Goal: Information Seeking & Learning: Find specific page/section

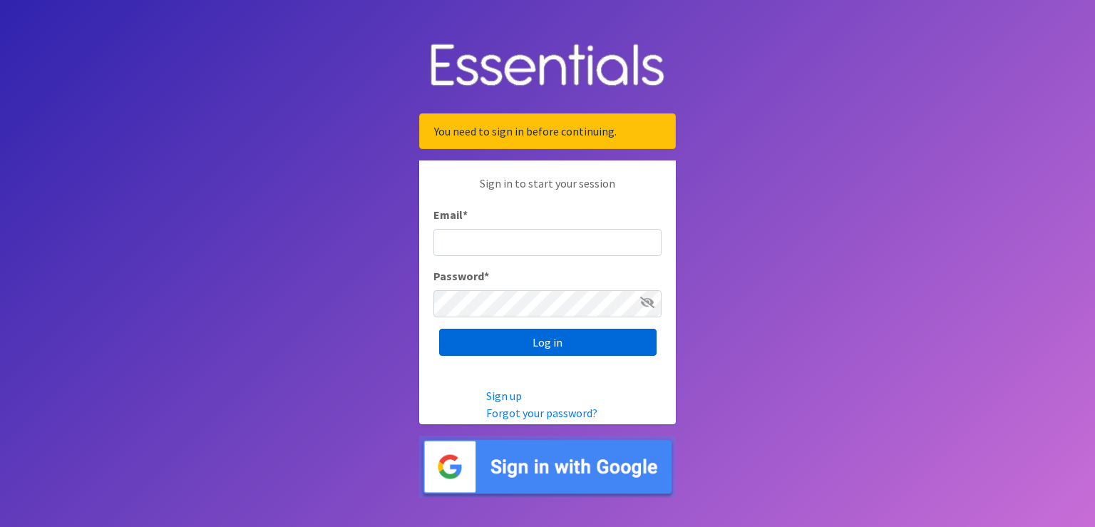
type input "scott@jakesnoh.org"
click at [534, 346] on input "Log in" at bounding box center [547, 342] width 217 height 27
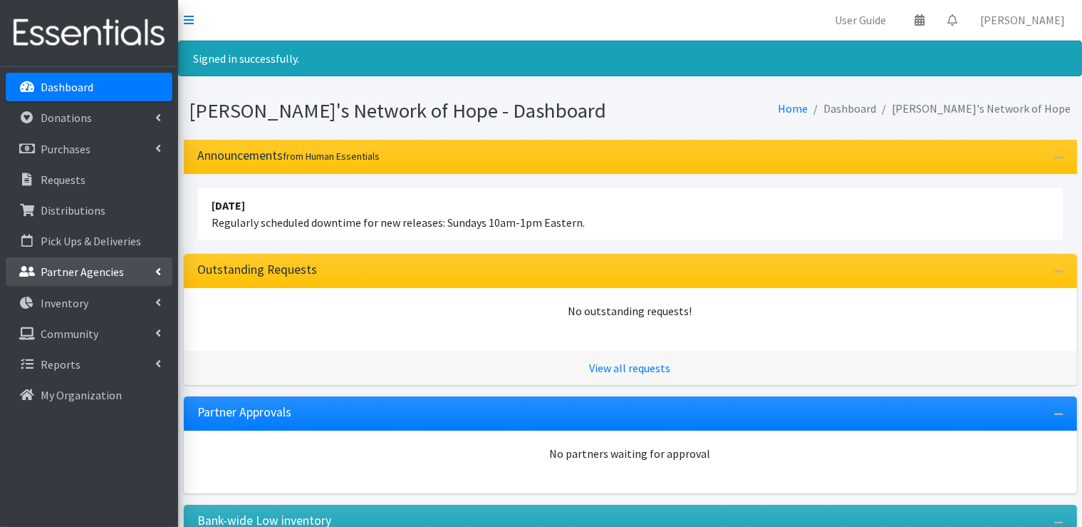
click at [156, 269] on icon at bounding box center [158, 271] width 6 height 11
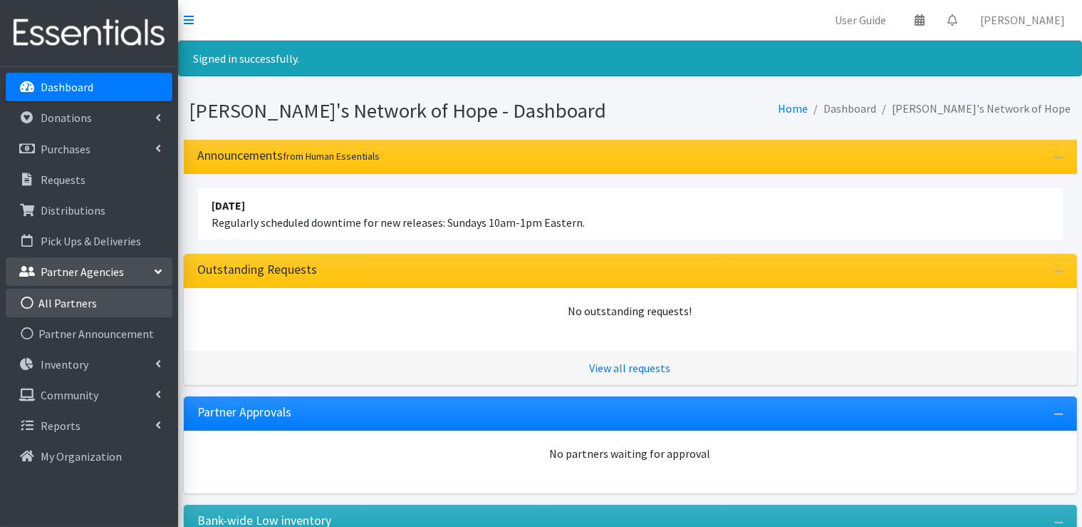
click at [79, 299] on link "All Partners" at bounding box center [89, 303] width 167 height 29
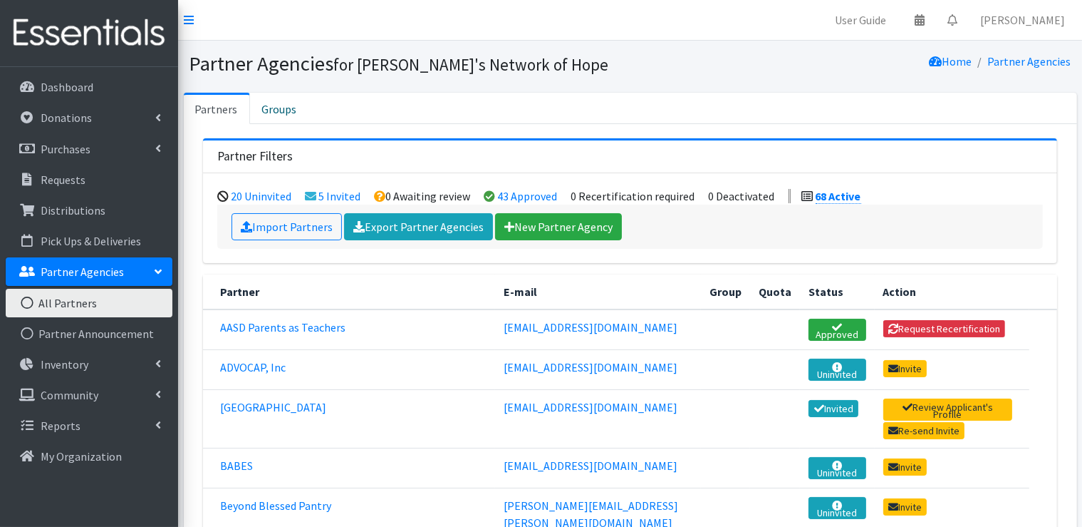
scroll to position [71, 0]
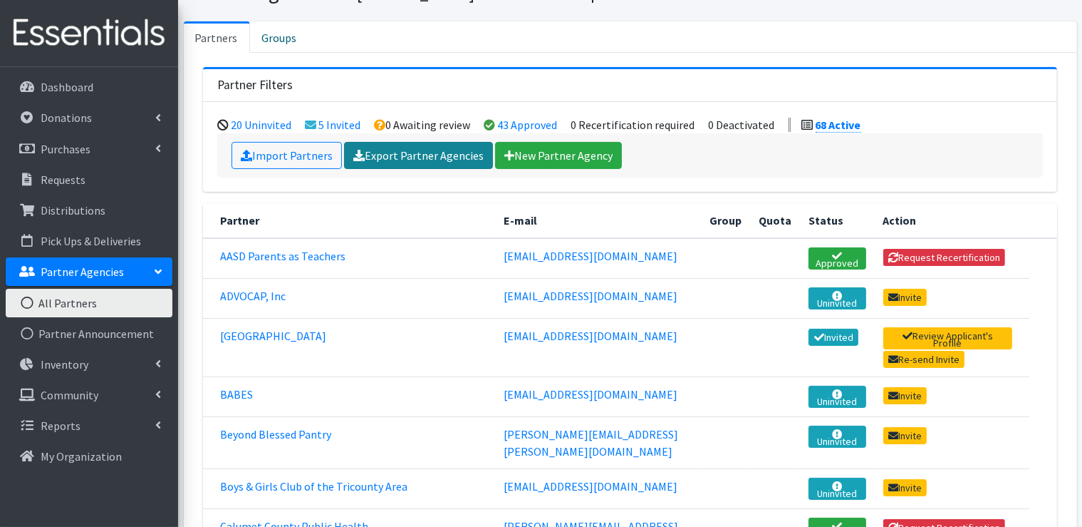
click at [404, 161] on link "Export Partner Agencies" at bounding box center [418, 155] width 149 height 27
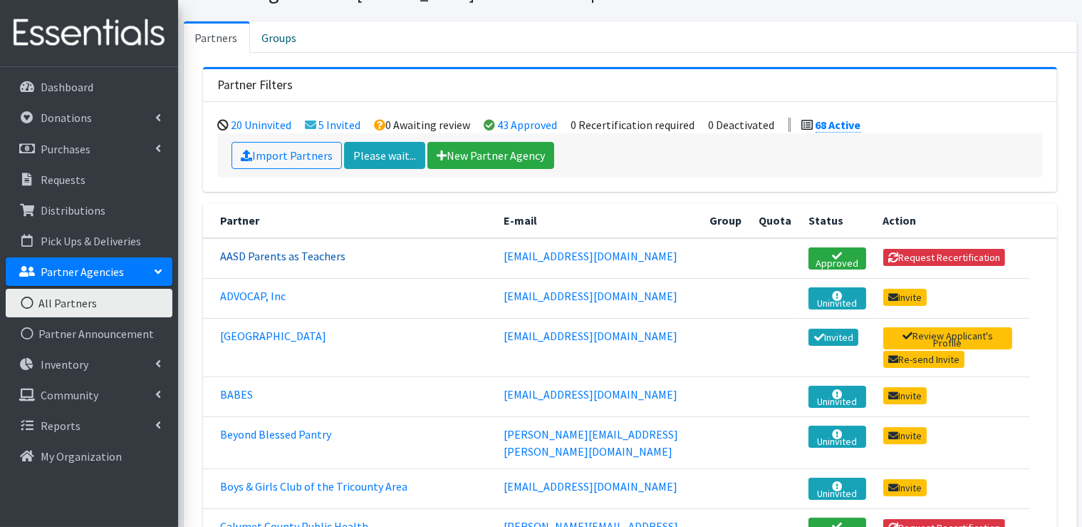
click at [332, 257] on link "AASD Parents as Teachers" at bounding box center [282, 256] width 125 height 14
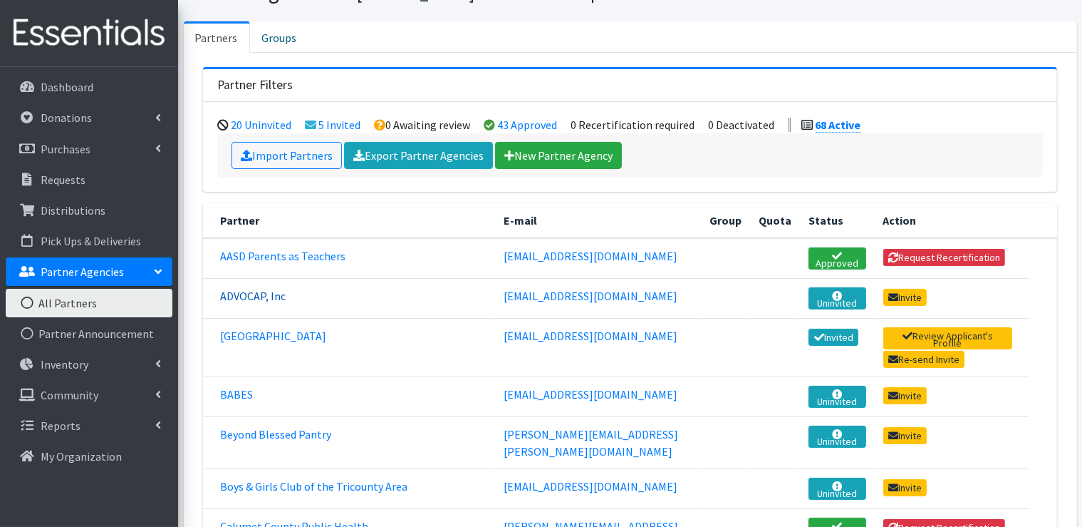
click at [259, 295] on link "ADVOCAP, Inc" at bounding box center [253, 296] width 66 height 14
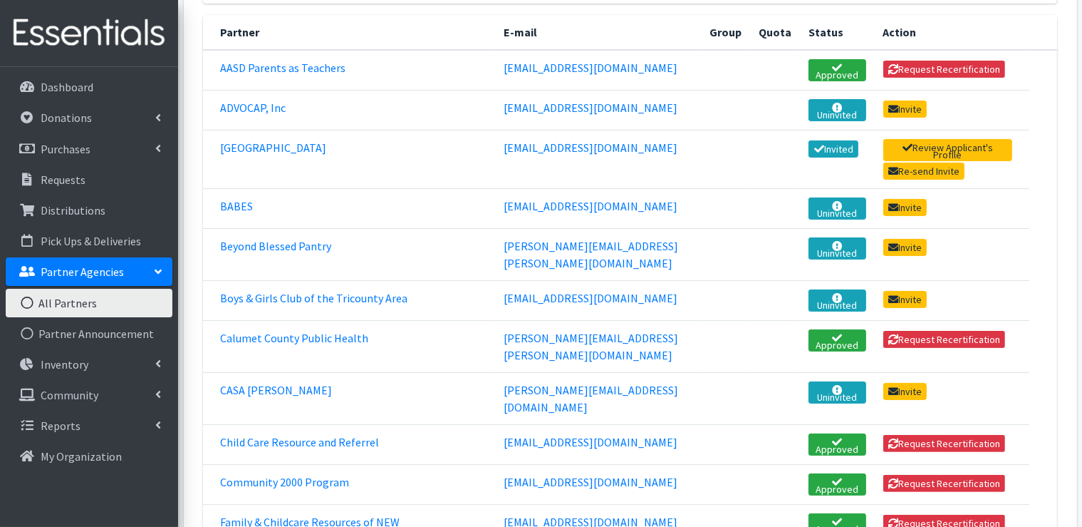
scroll to position [285, 0]
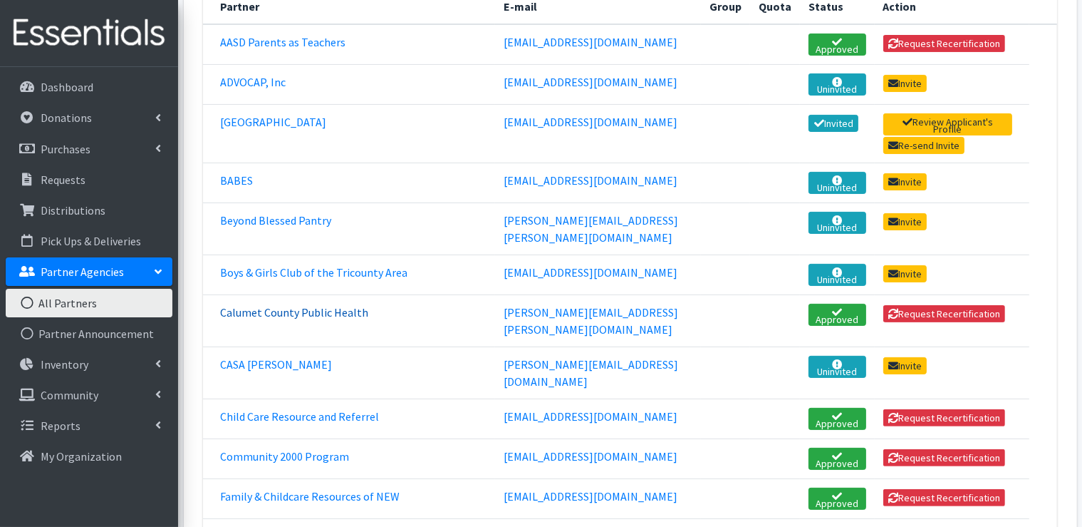
click at [301, 305] on link "Calumet County Public Health" at bounding box center [294, 312] width 148 height 14
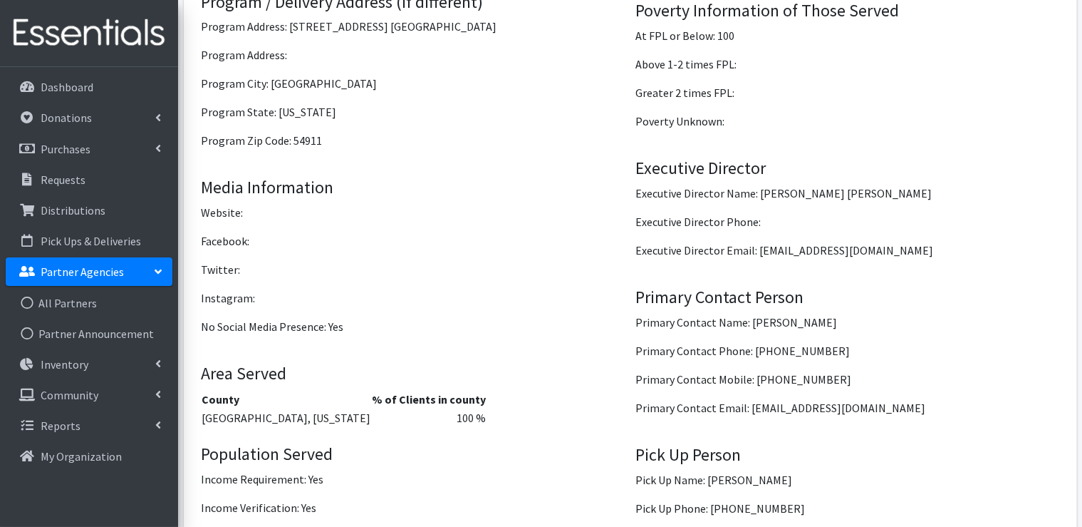
scroll to position [1496, 0]
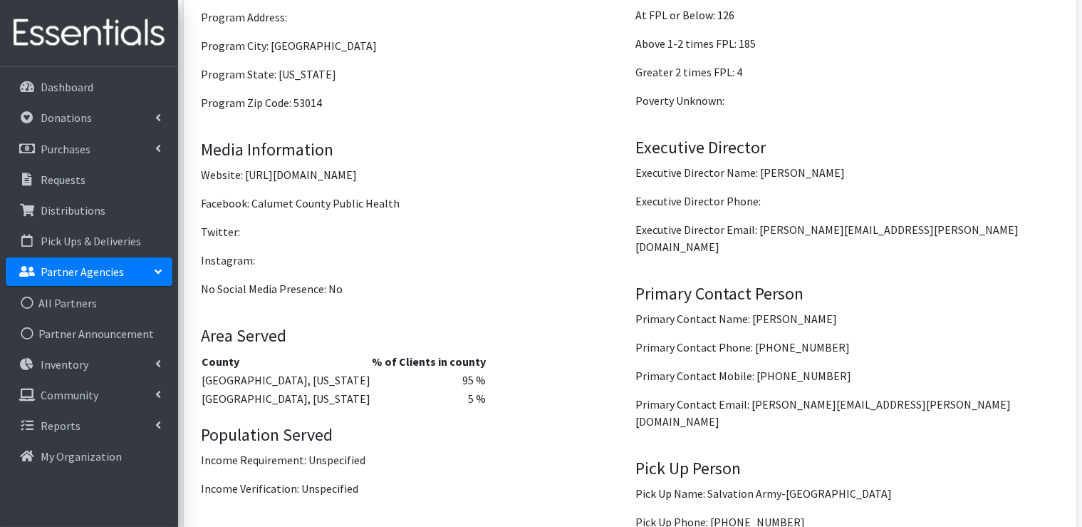
scroll to position [1496, 0]
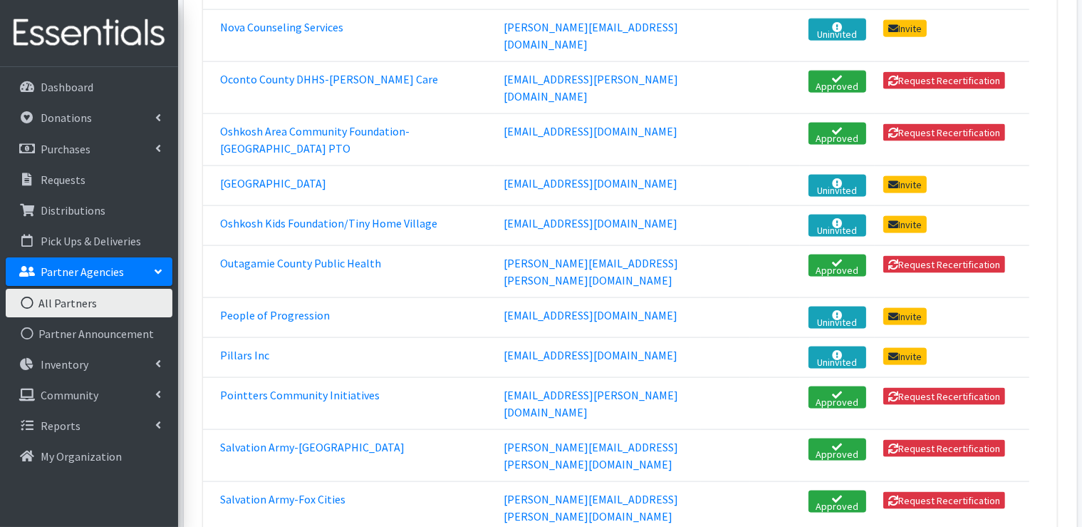
scroll to position [1924, 0]
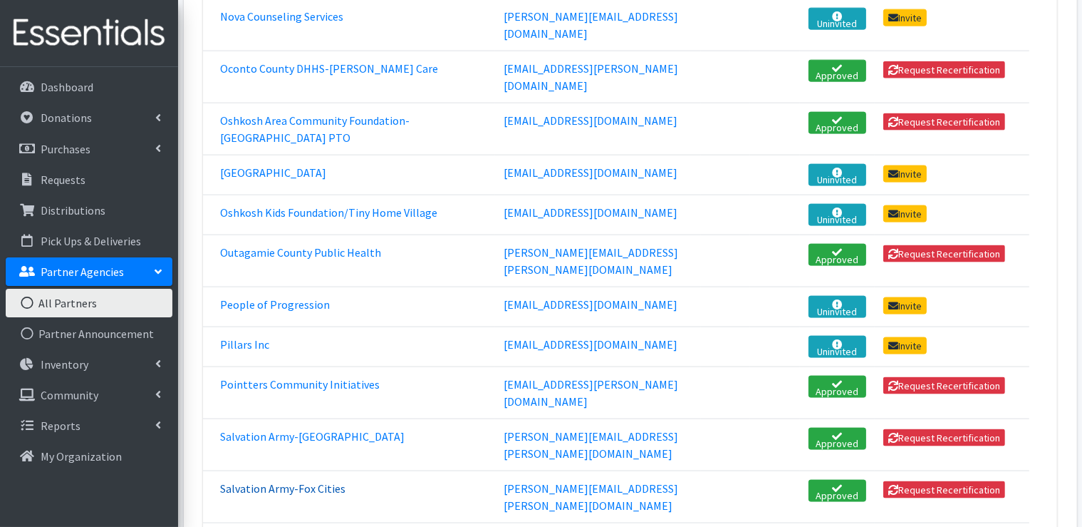
click at [302, 481] on link "Salvation Army-Fox Cities" at bounding box center [282, 488] width 125 height 14
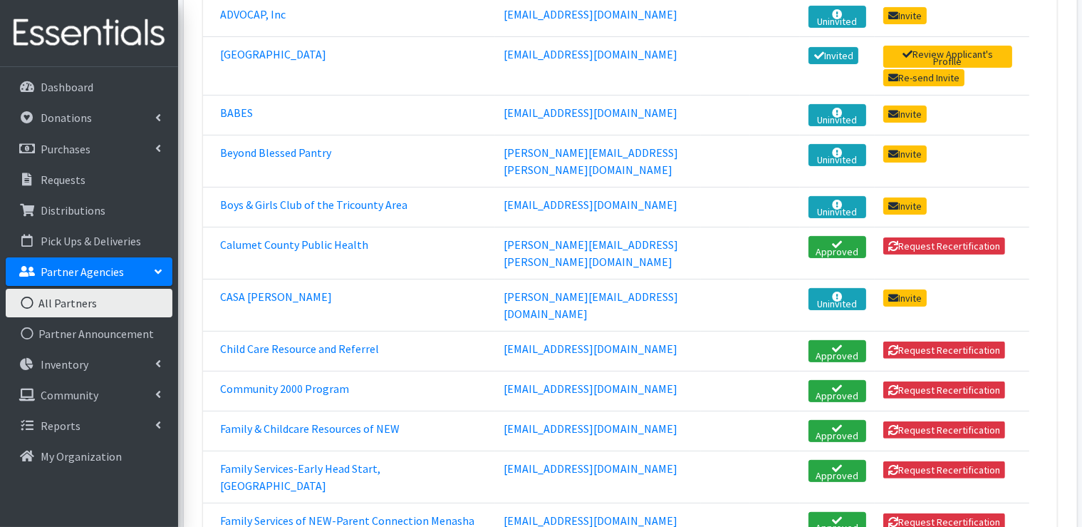
scroll to position [356, 0]
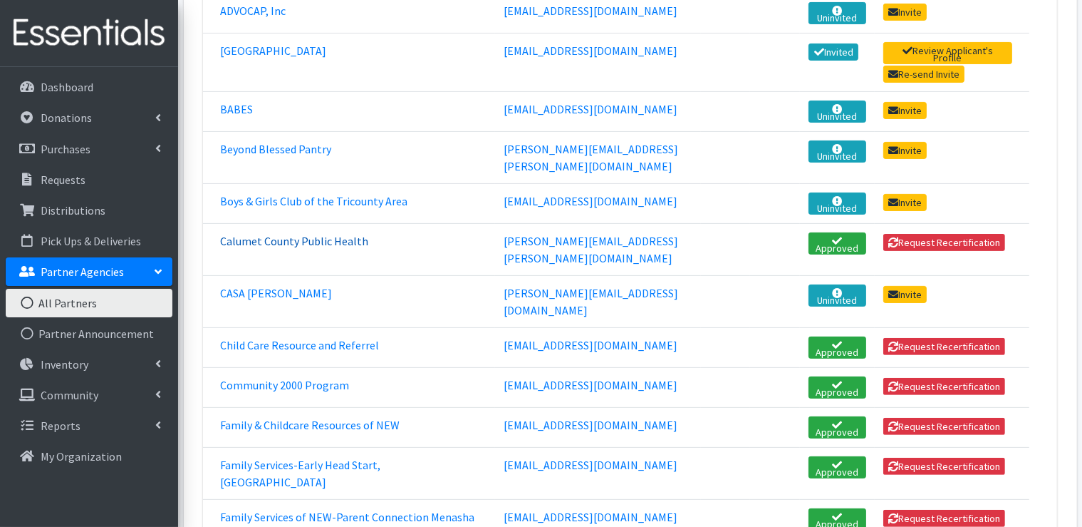
click at [289, 234] on link "Calumet County Public Health" at bounding box center [294, 241] width 148 height 14
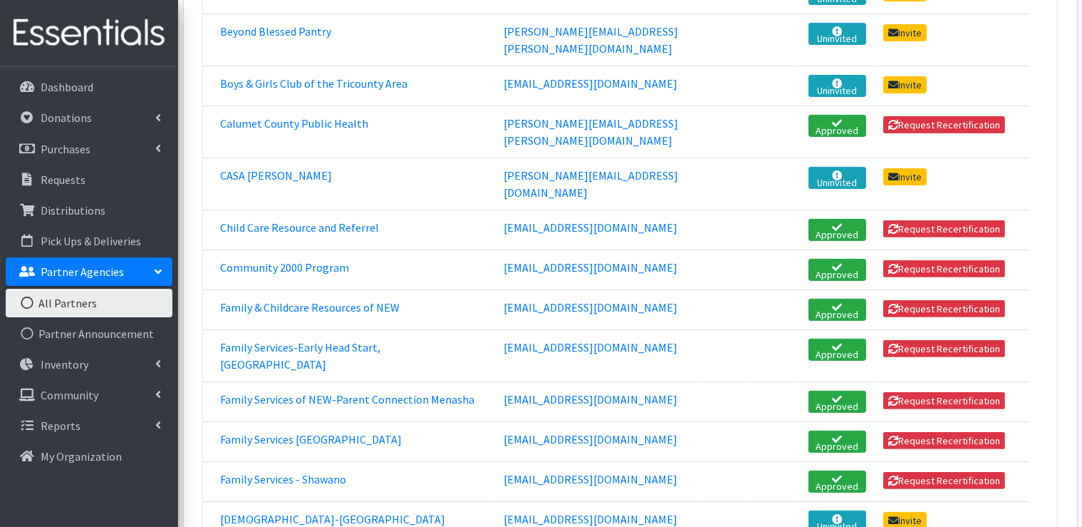
scroll to position [499, 0]
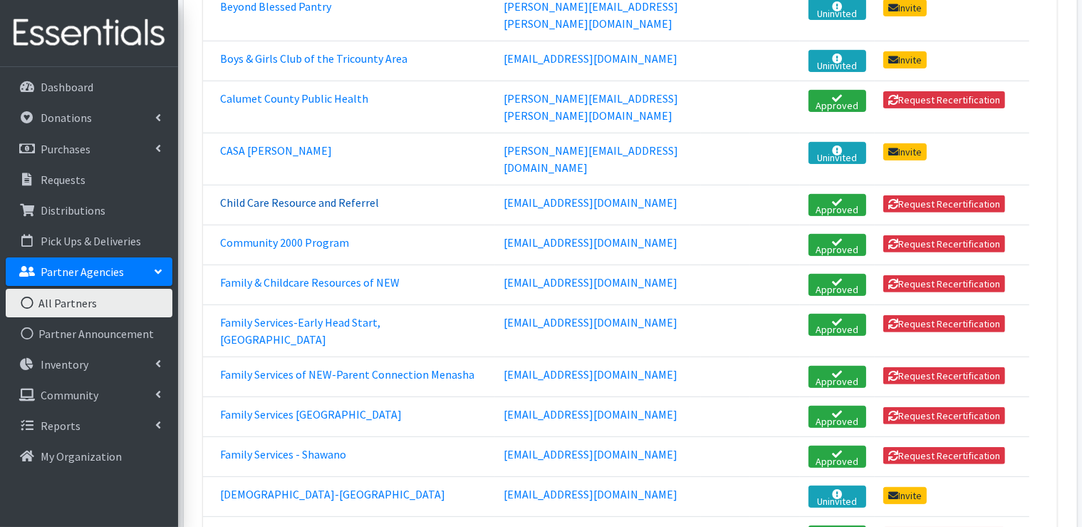
click at [274, 195] on link "Child Care Resource and Referrel" at bounding box center [299, 202] width 159 height 14
click at [333, 235] on link "Community 2000 Program" at bounding box center [284, 242] width 129 height 14
click at [312, 275] on link "Family & Childcare Resources of NEW" at bounding box center [310, 282] width 180 height 14
click at [328, 315] on link "Family Services-Early Head Start, Green Bay" at bounding box center [300, 330] width 160 height 31
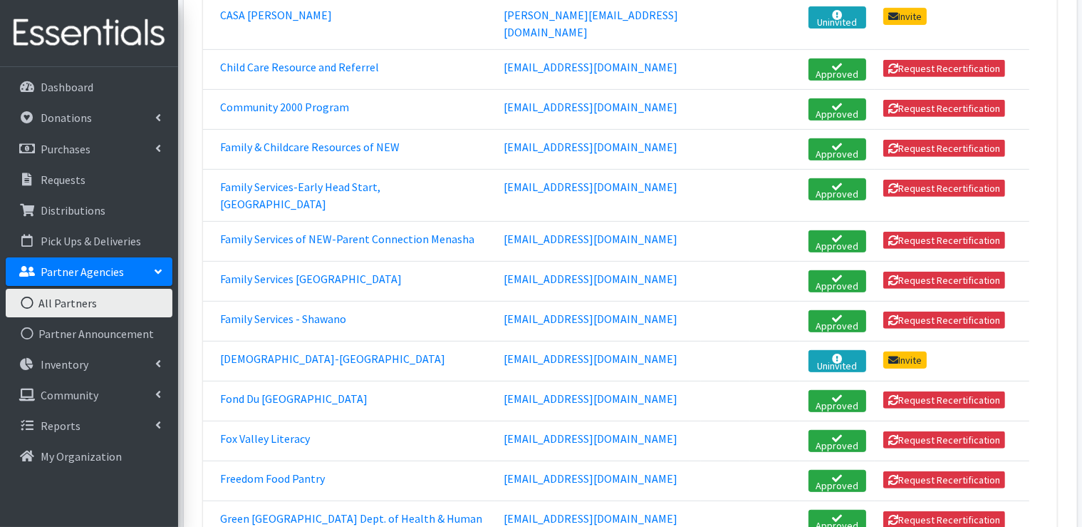
scroll to position [641, 0]
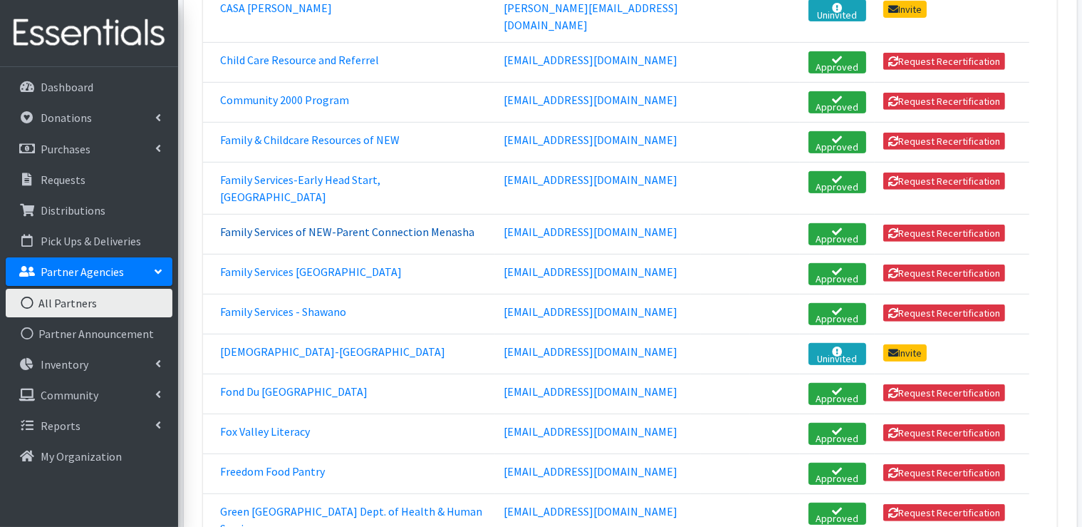
click at [305, 224] on link "Family Services of NEW-Parent Connection Menasha" at bounding box center [347, 231] width 254 height 14
click at [282, 264] on link "Family Services Oshkosh" at bounding box center [311, 271] width 182 height 14
click at [316, 304] on link "Family Services - Shawano" at bounding box center [283, 311] width 126 height 14
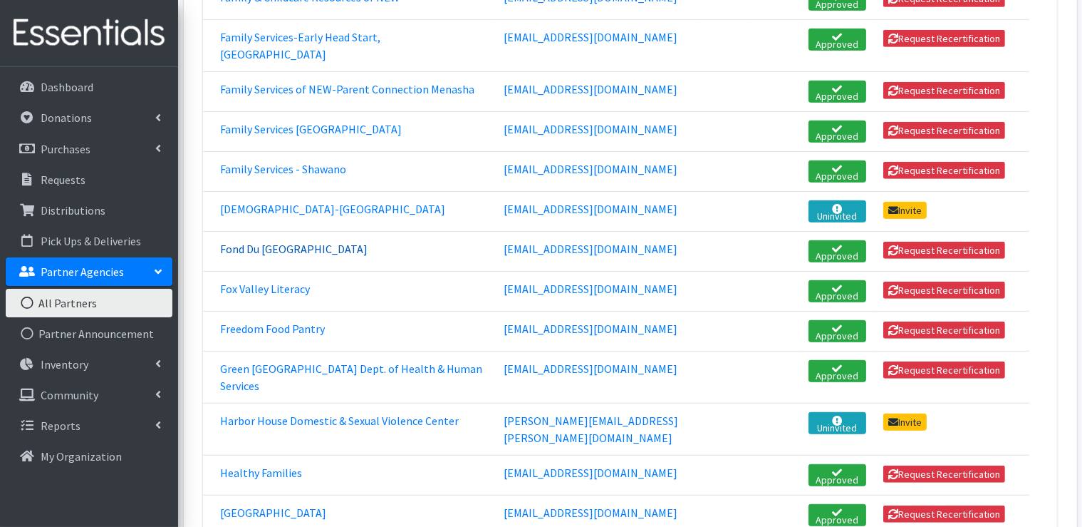
scroll to position [855, 0]
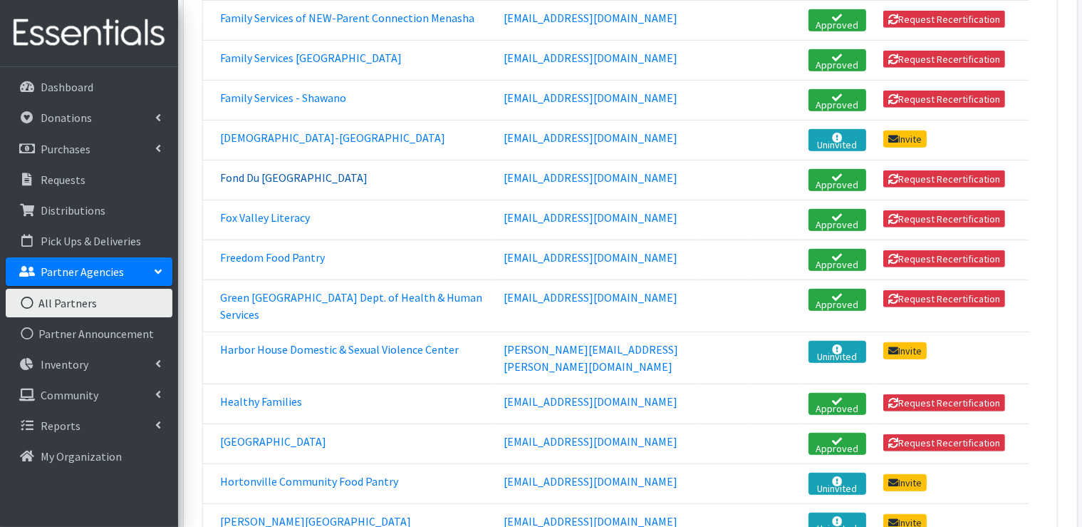
click at [308, 170] on link "Fond Du Lac County United Way" at bounding box center [294, 177] width 148 height 14
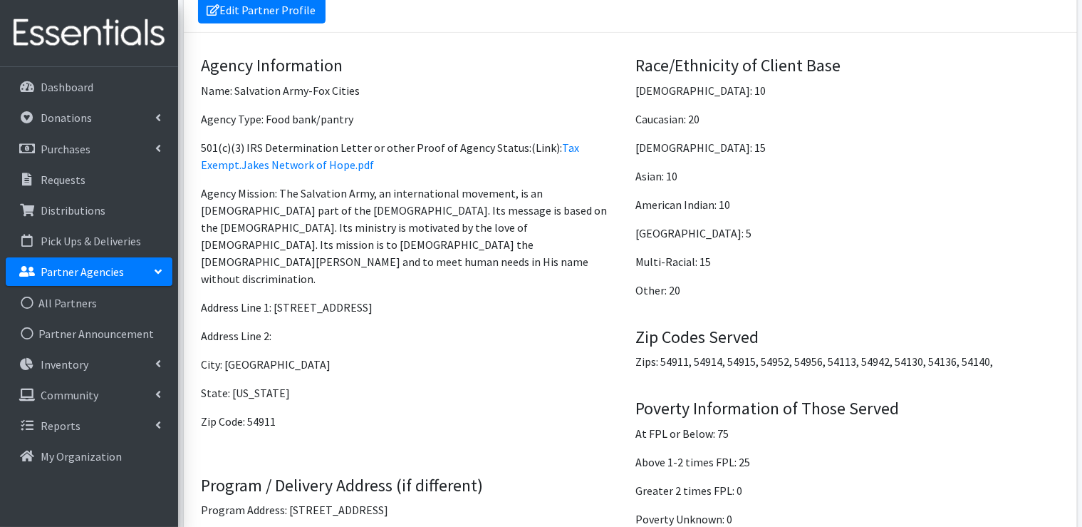
scroll to position [1568, 0]
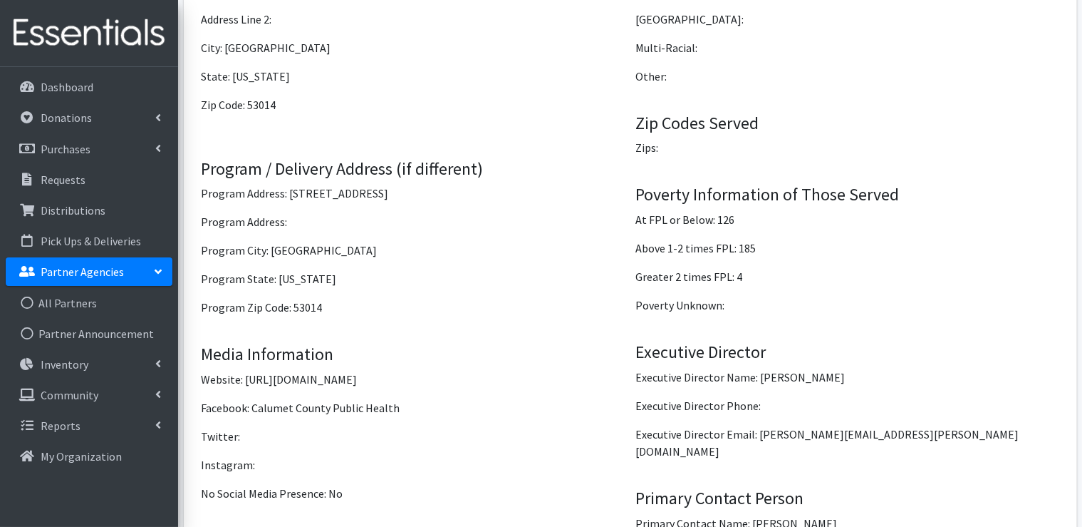
scroll to position [1710, 0]
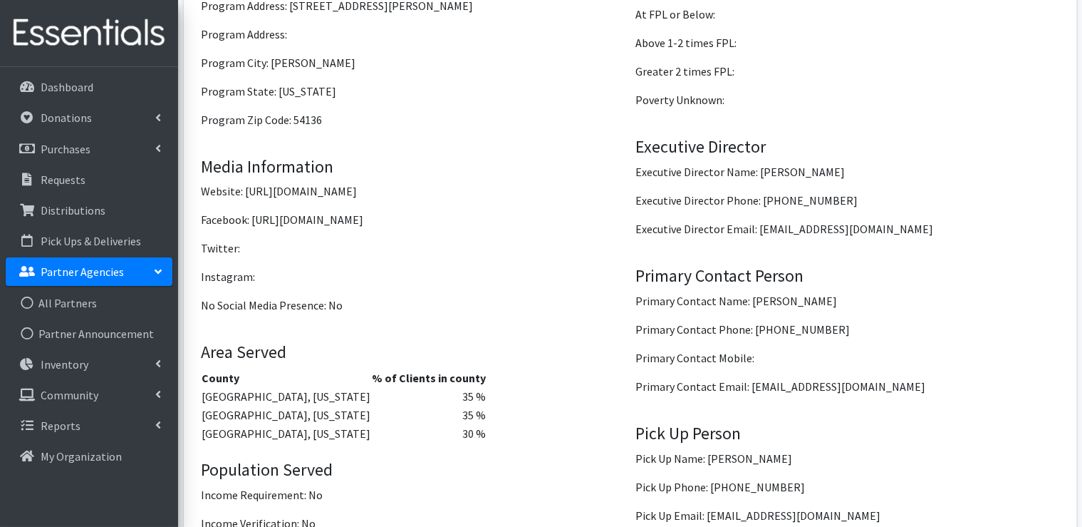
scroll to position [1496, 0]
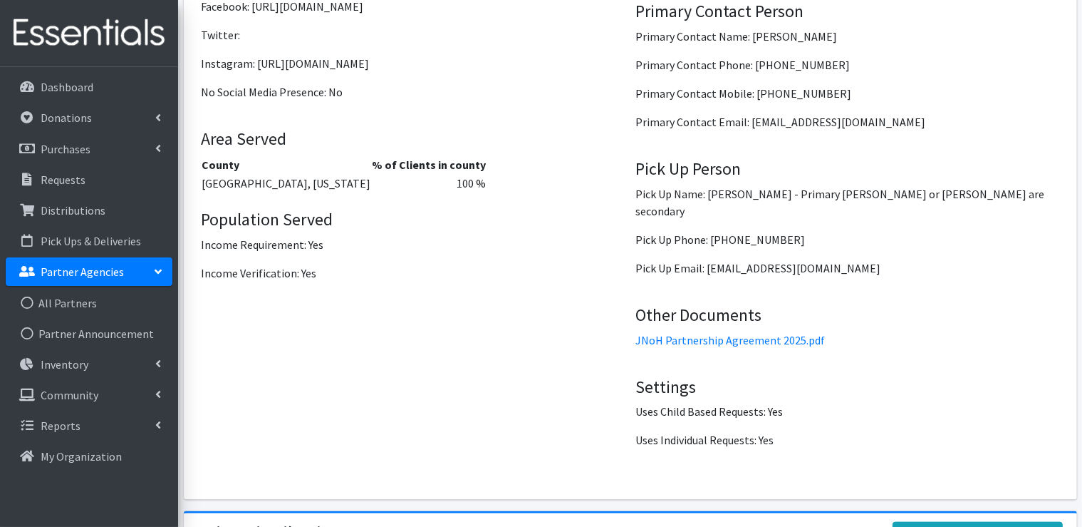
scroll to position [1710, 0]
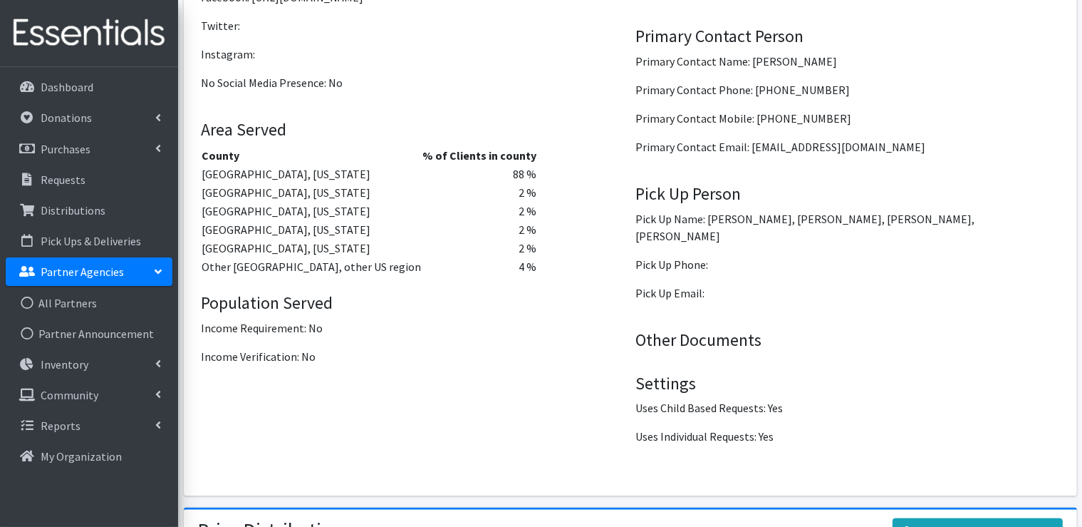
scroll to position [1710, 0]
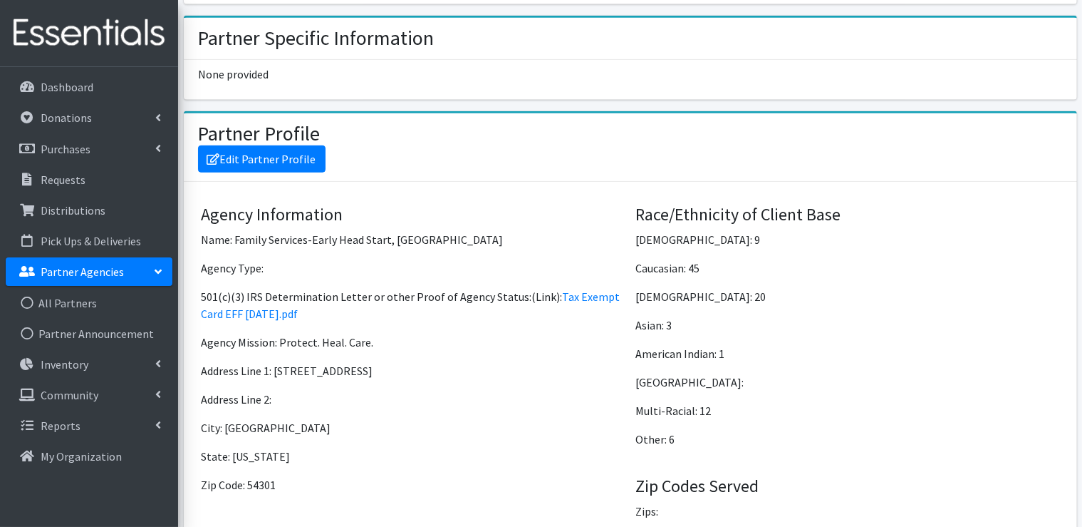
scroll to position [998, 0]
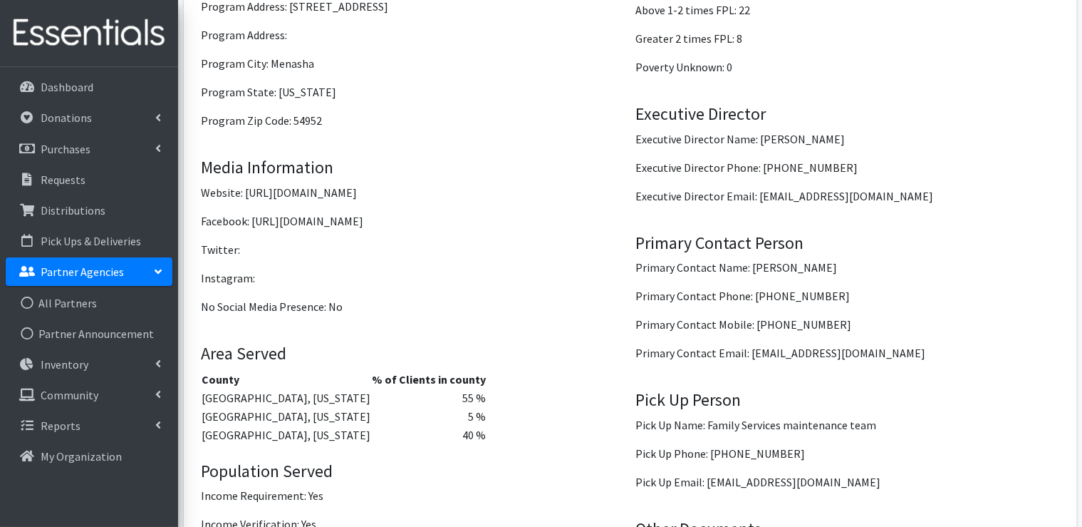
scroll to position [1568, 0]
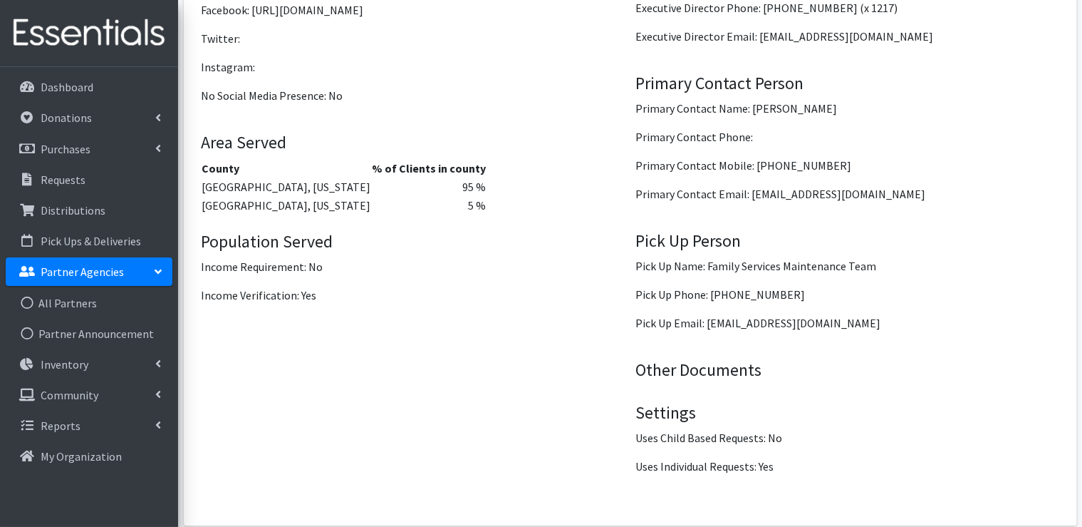
scroll to position [1639, 0]
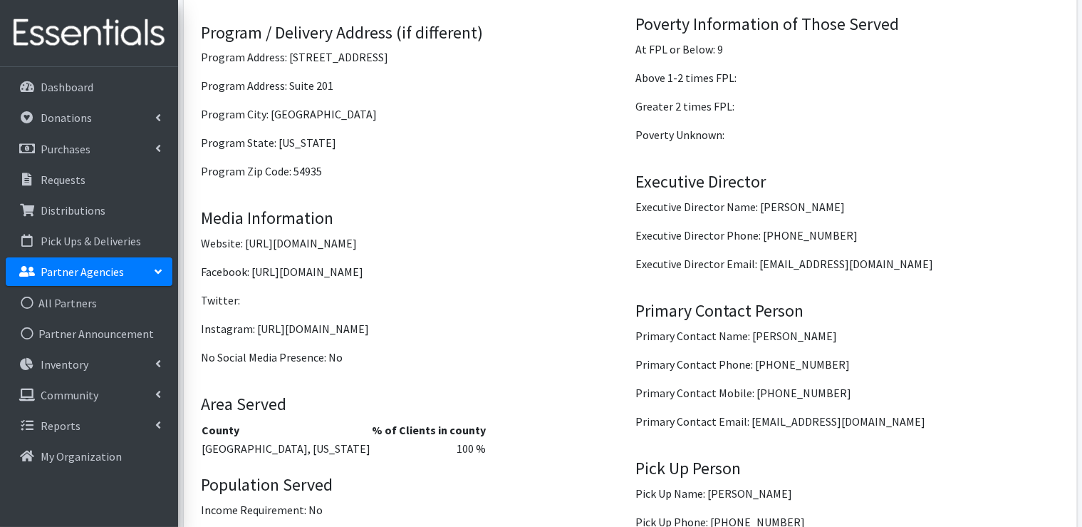
scroll to position [1496, 0]
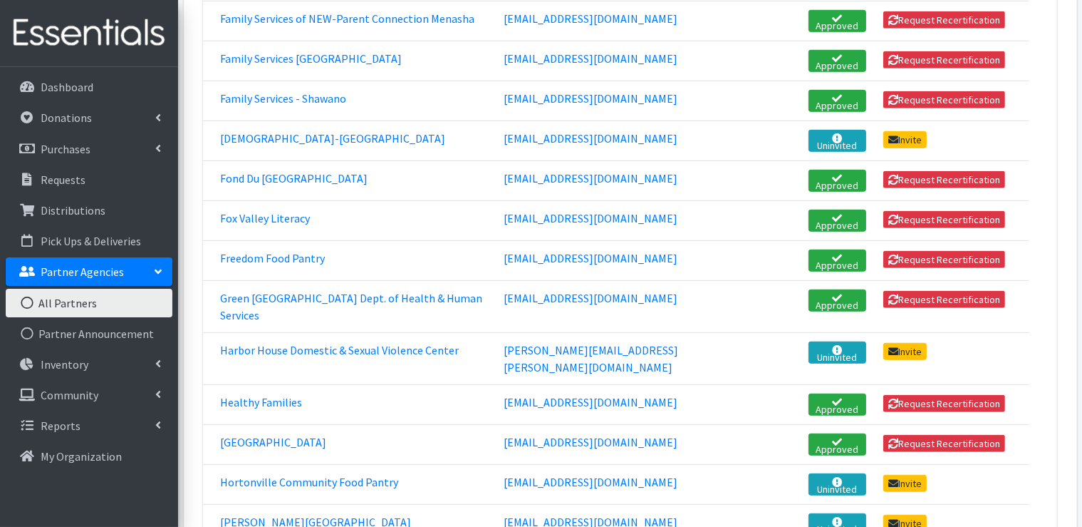
scroll to position [855, 0]
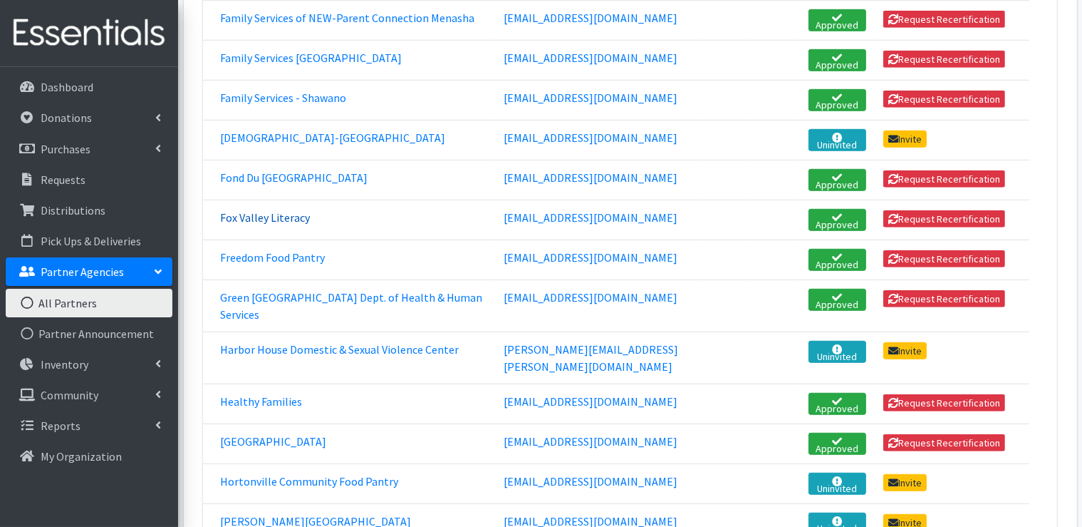
click link "Fox Valley Literacy"
click link "Freedom Food Pantry"
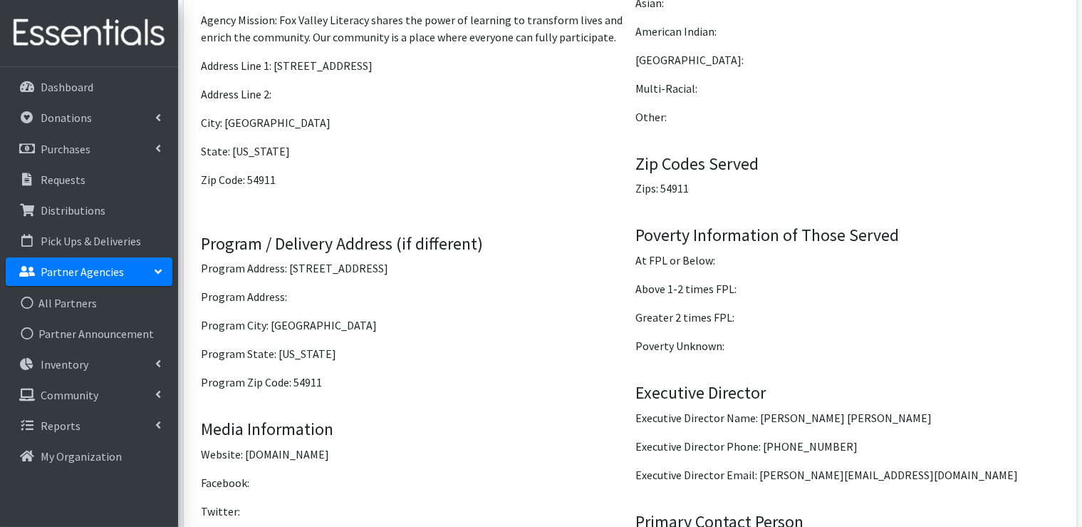
scroll to position [1639, 0]
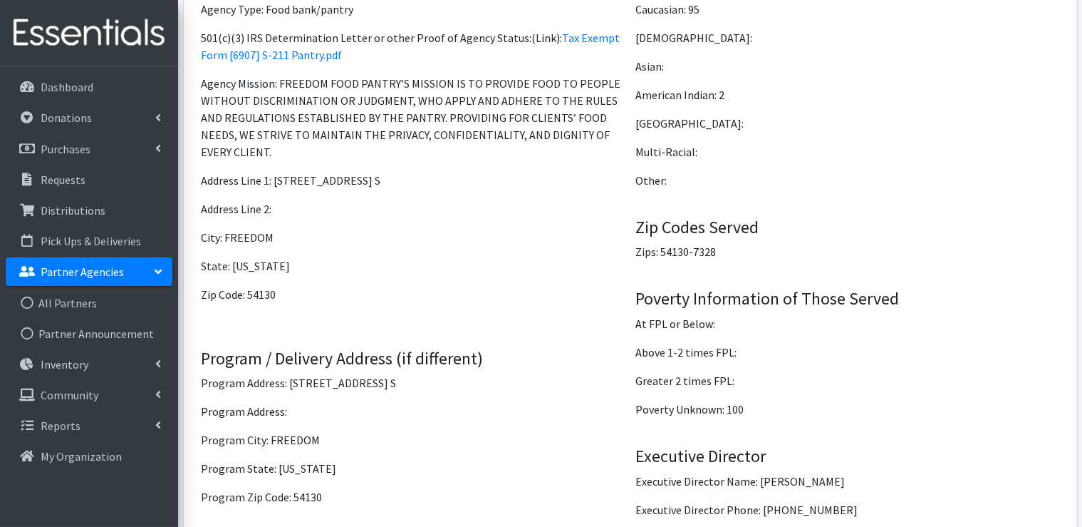
scroll to position [1140, 0]
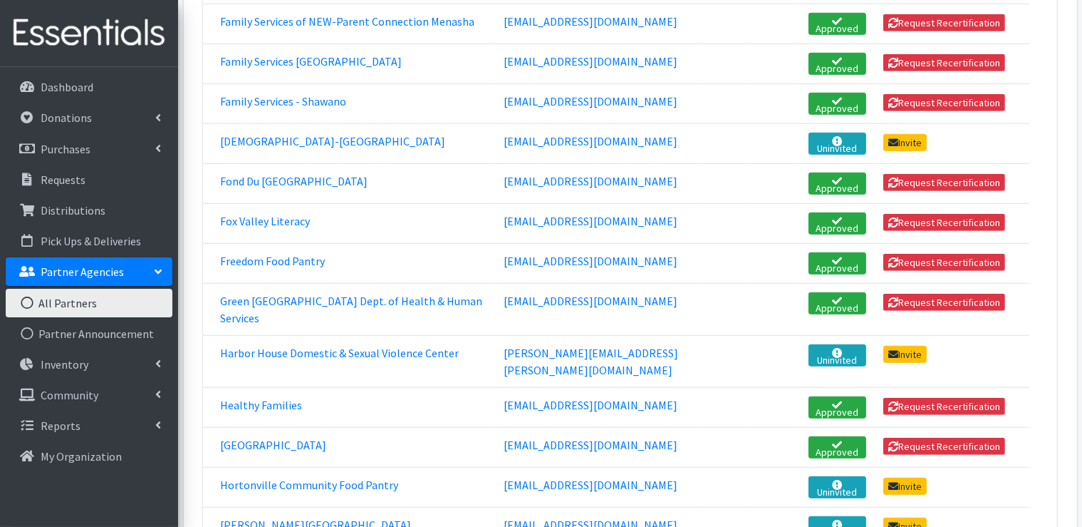
scroll to position [855, 0]
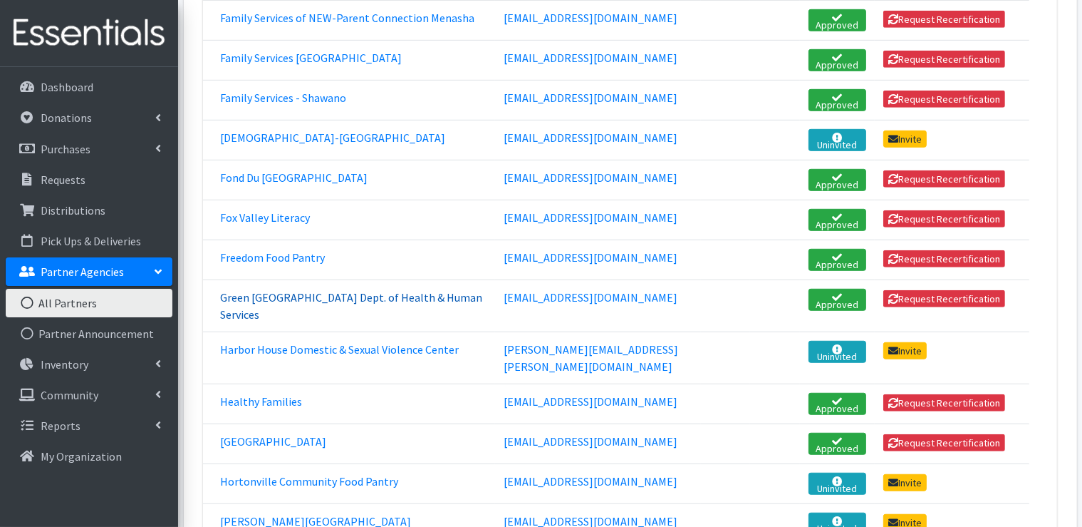
click at [302, 290] on link "Green [GEOGRAPHIC_DATA] Dept. of Health & Human Services" at bounding box center [351, 305] width 262 height 31
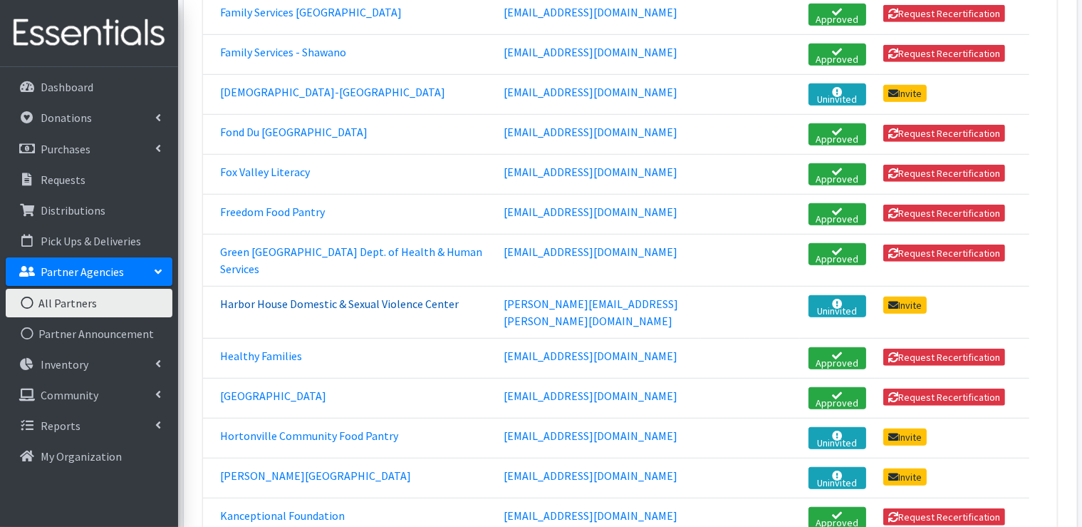
scroll to position [926, 0]
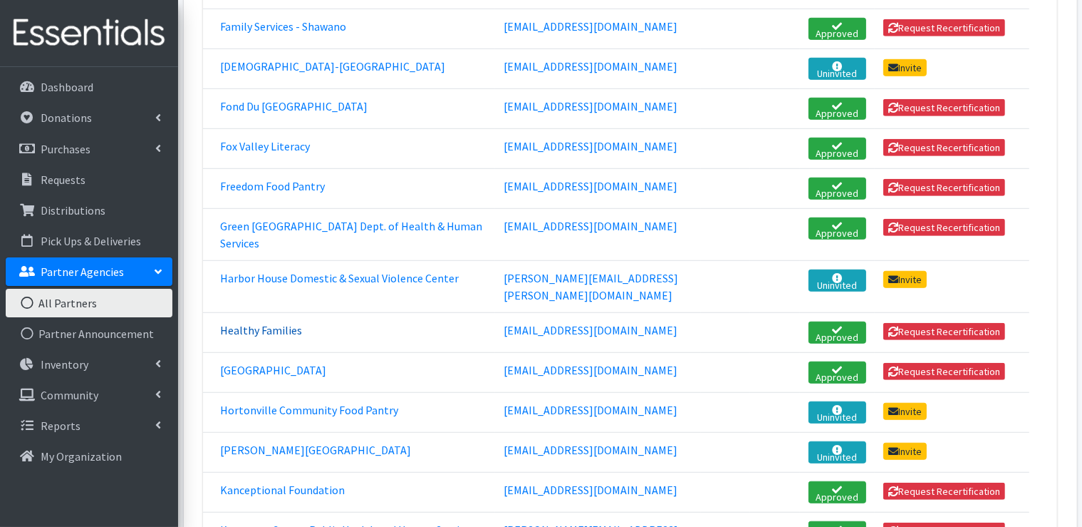
click at [278, 323] on link "Healthy Families" at bounding box center [261, 330] width 82 height 14
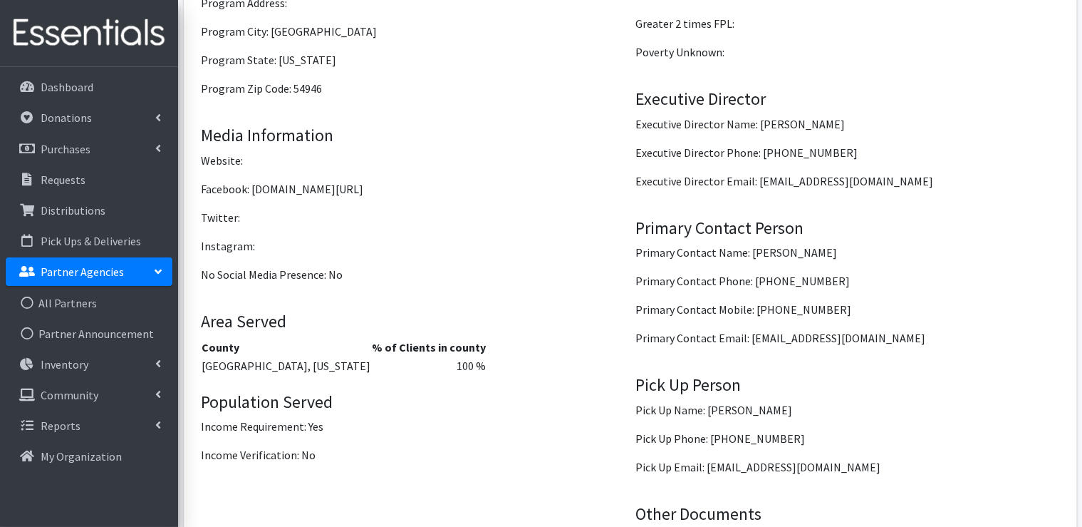
scroll to position [1568, 0]
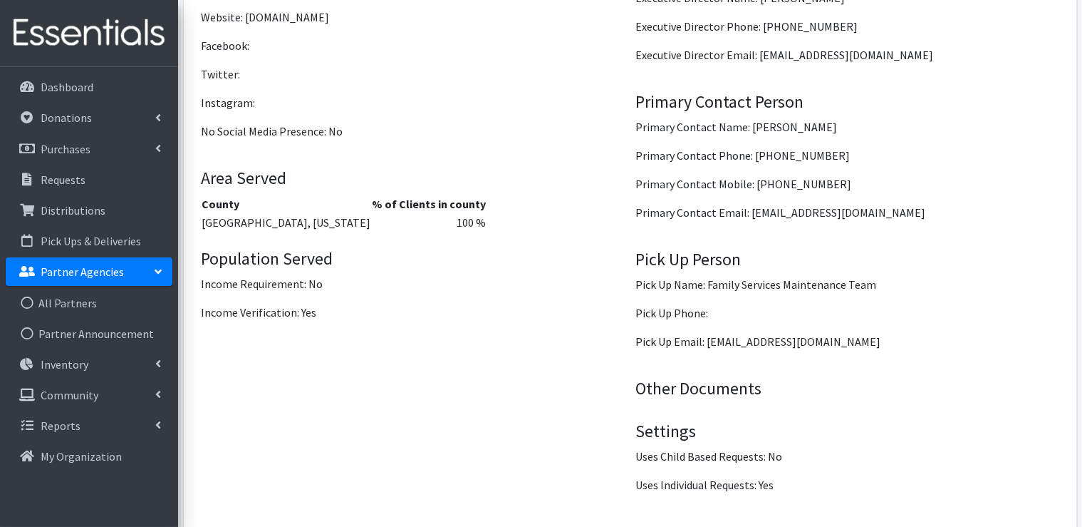
scroll to position [1710, 0]
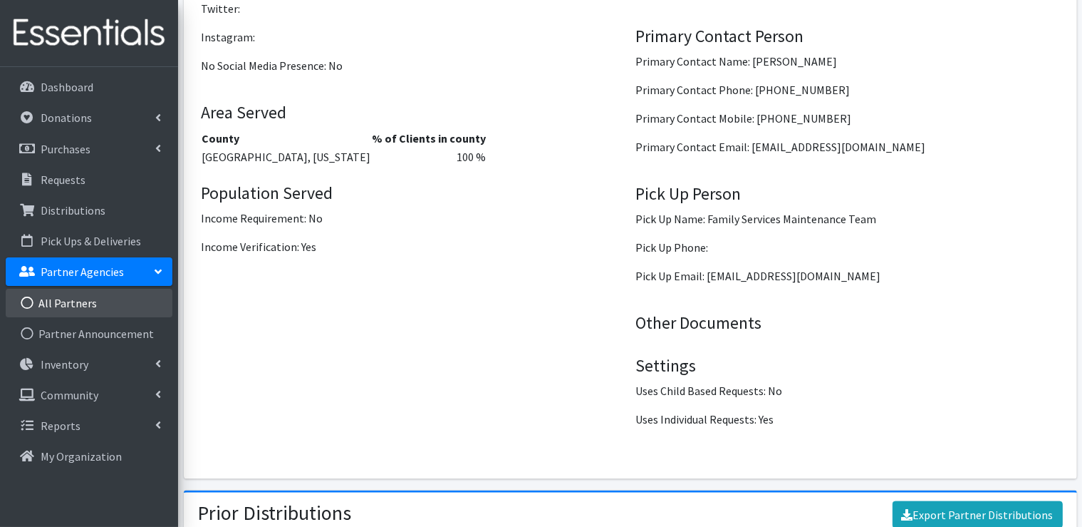
click at [79, 305] on link "All Partners" at bounding box center [89, 303] width 167 height 29
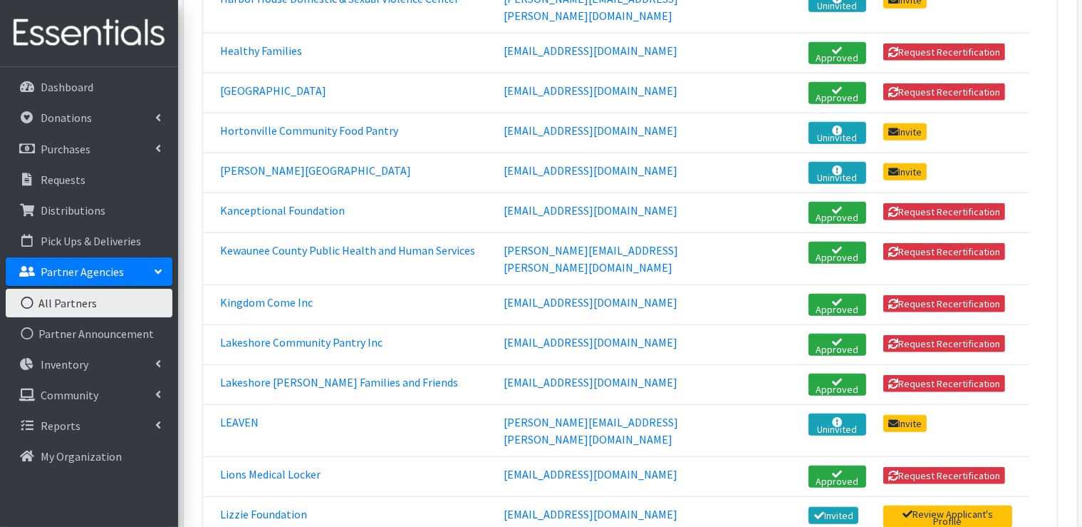
scroll to position [1180, 0]
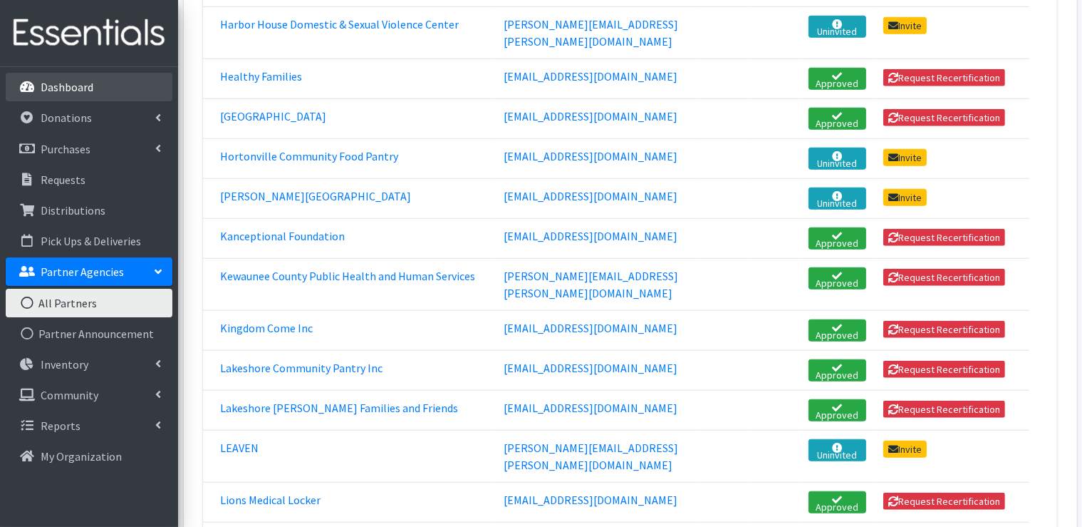
click at [75, 87] on p "Dashboard" at bounding box center [67, 87] width 53 height 14
